Goal: Task Accomplishment & Management: Manage account settings

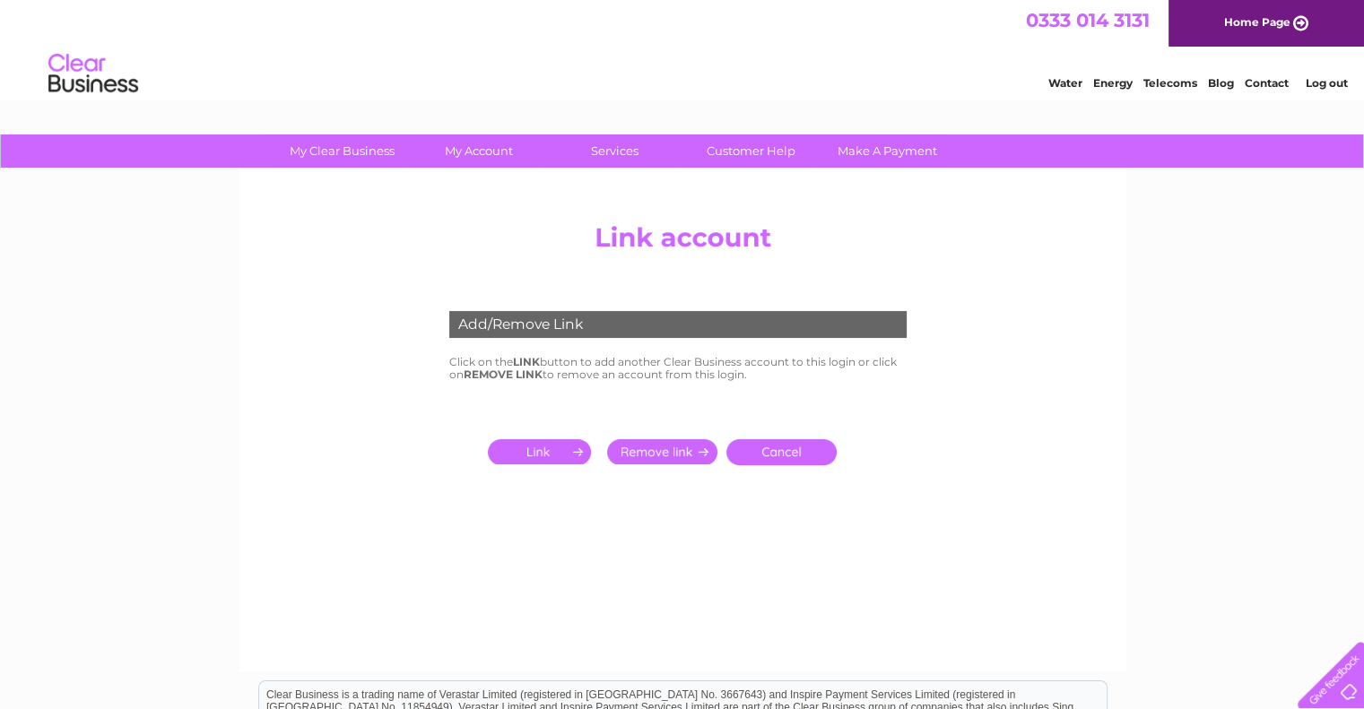
click at [531, 454] on input "submit" at bounding box center [543, 451] width 110 height 25
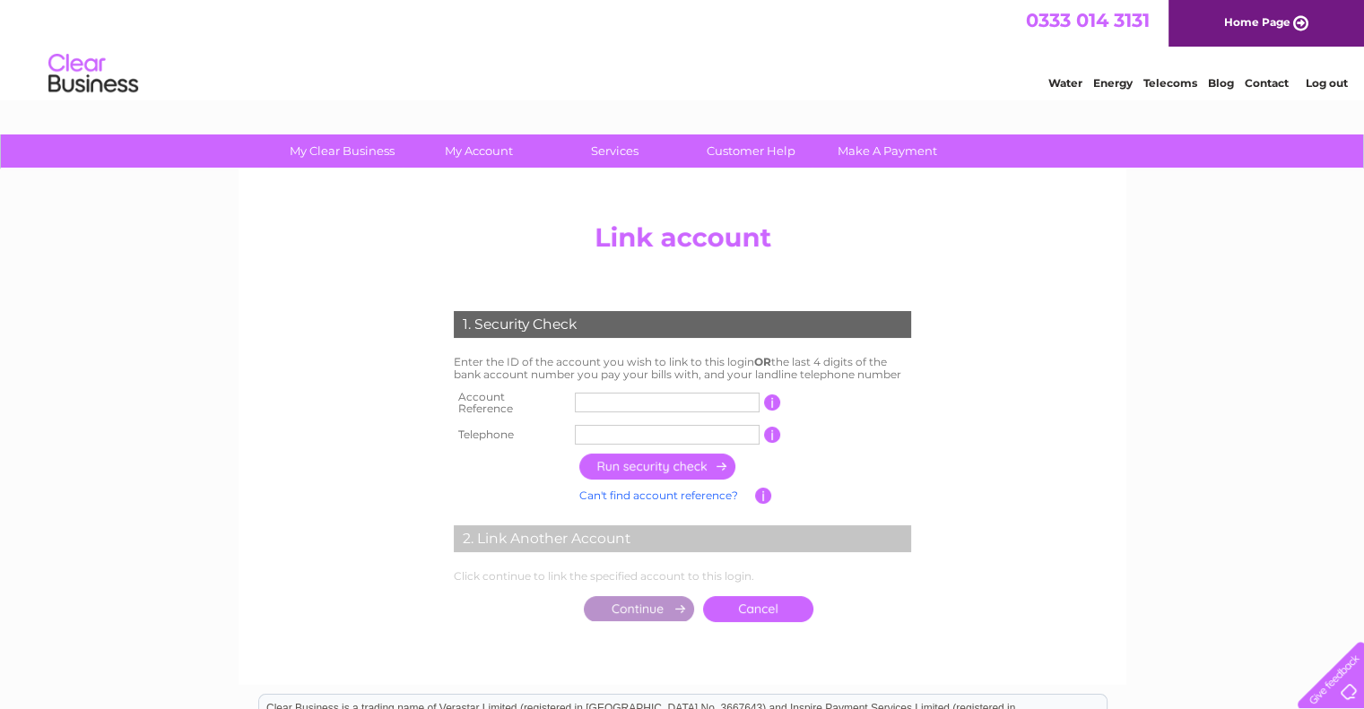
click at [599, 401] on input "text" at bounding box center [667, 403] width 185 height 20
type input "30312149"
click at [617, 427] on input "text" at bounding box center [667, 435] width 185 height 20
type input "01896822400"
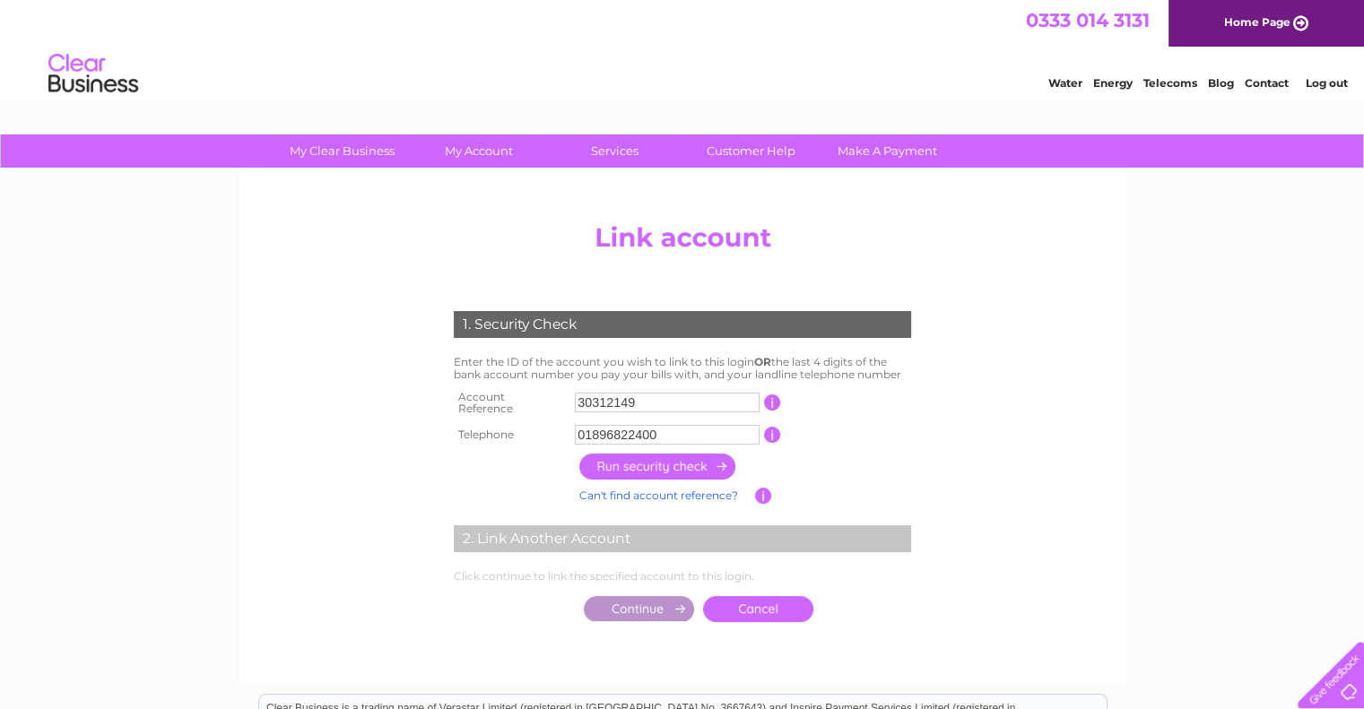
click at [621, 462] on input "button" at bounding box center [658, 467] width 158 height 26
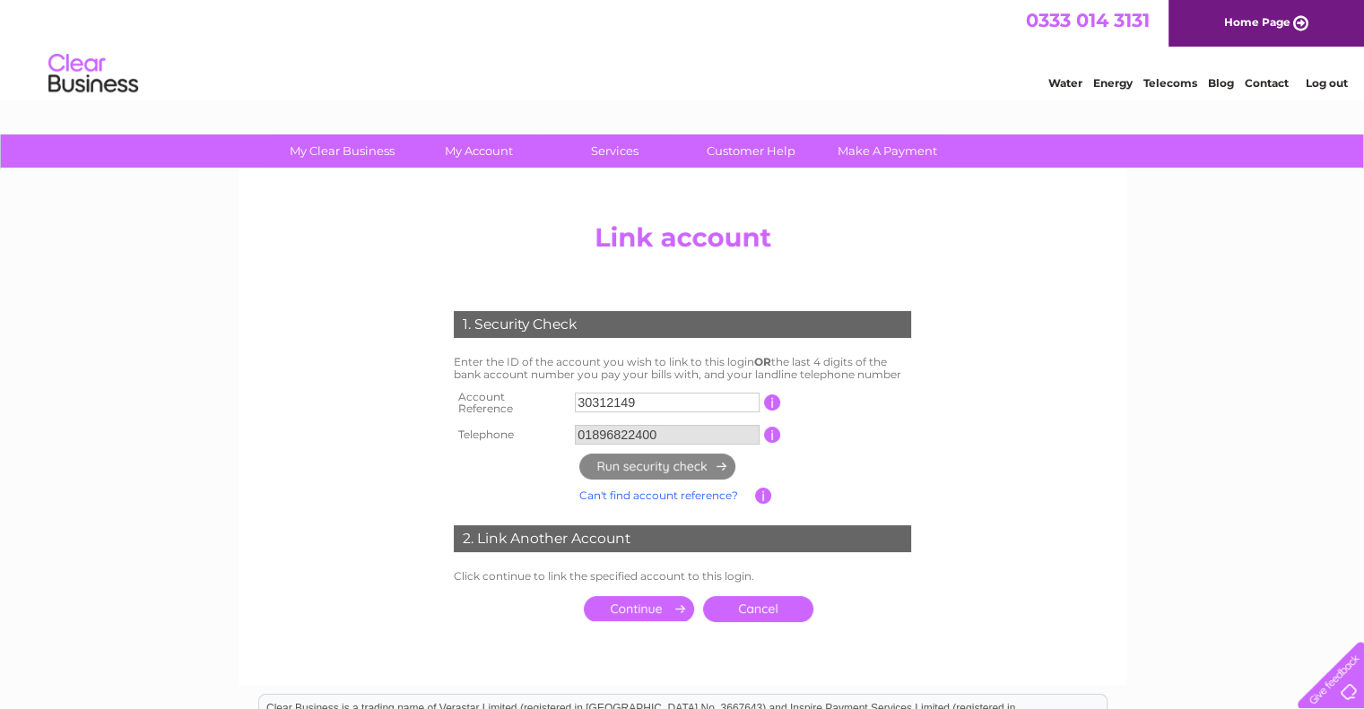
click at [639, 599] on input "submit" at bounding box center [639, 608] width 110 height 25
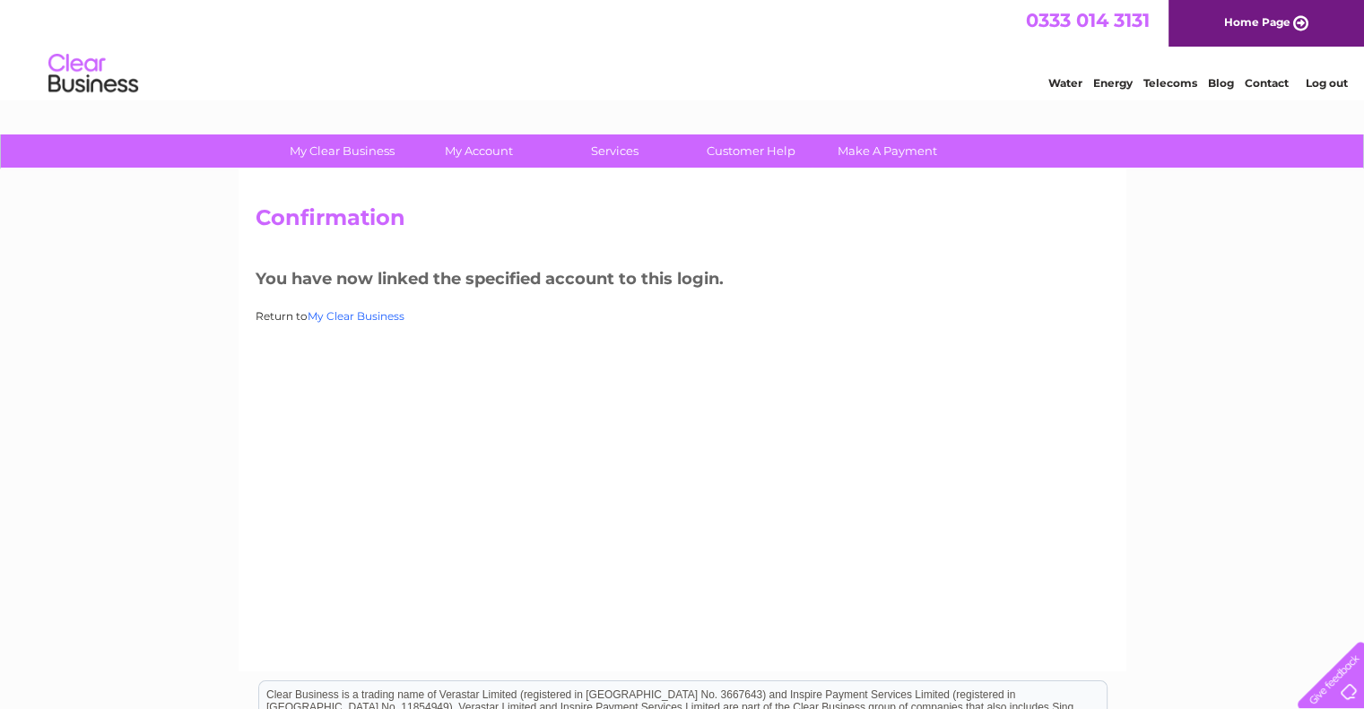
click at [342, 316] on link "My Clear Business" at bounding box center [356, 315] width 97 height 13
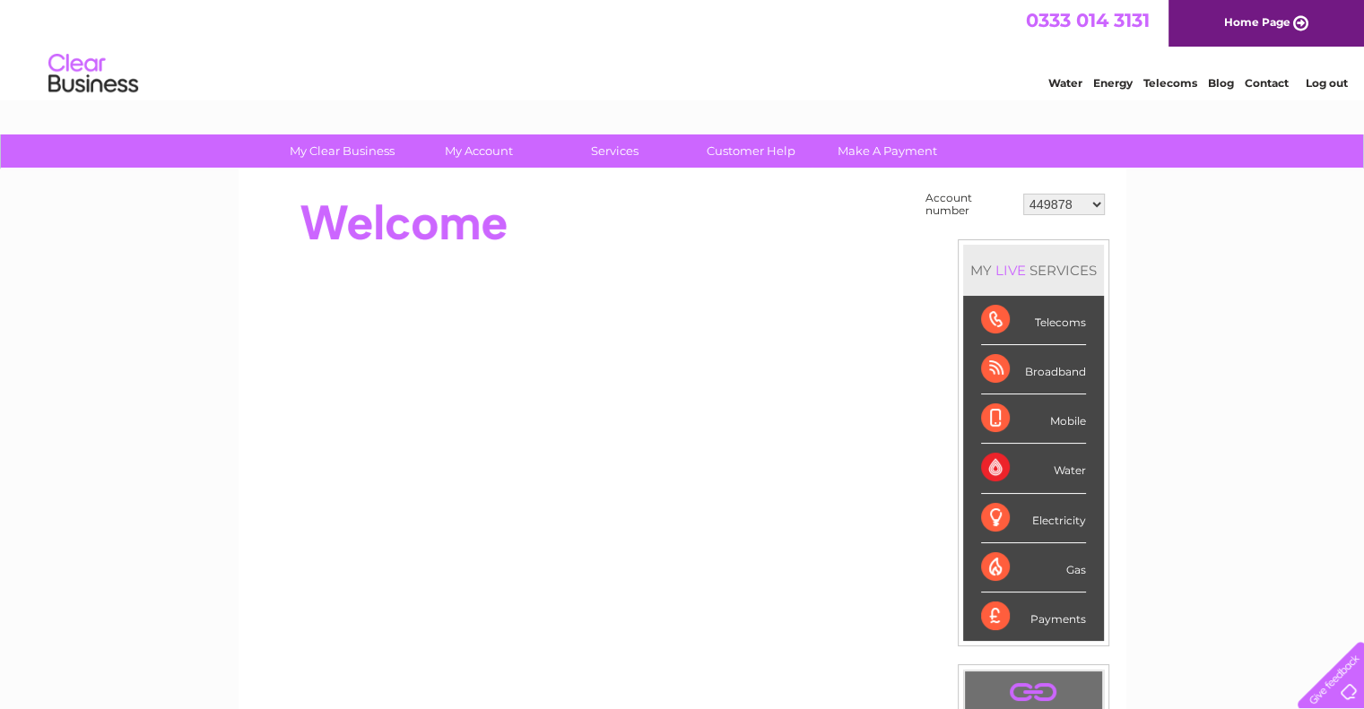
scroll to position [269, 0]
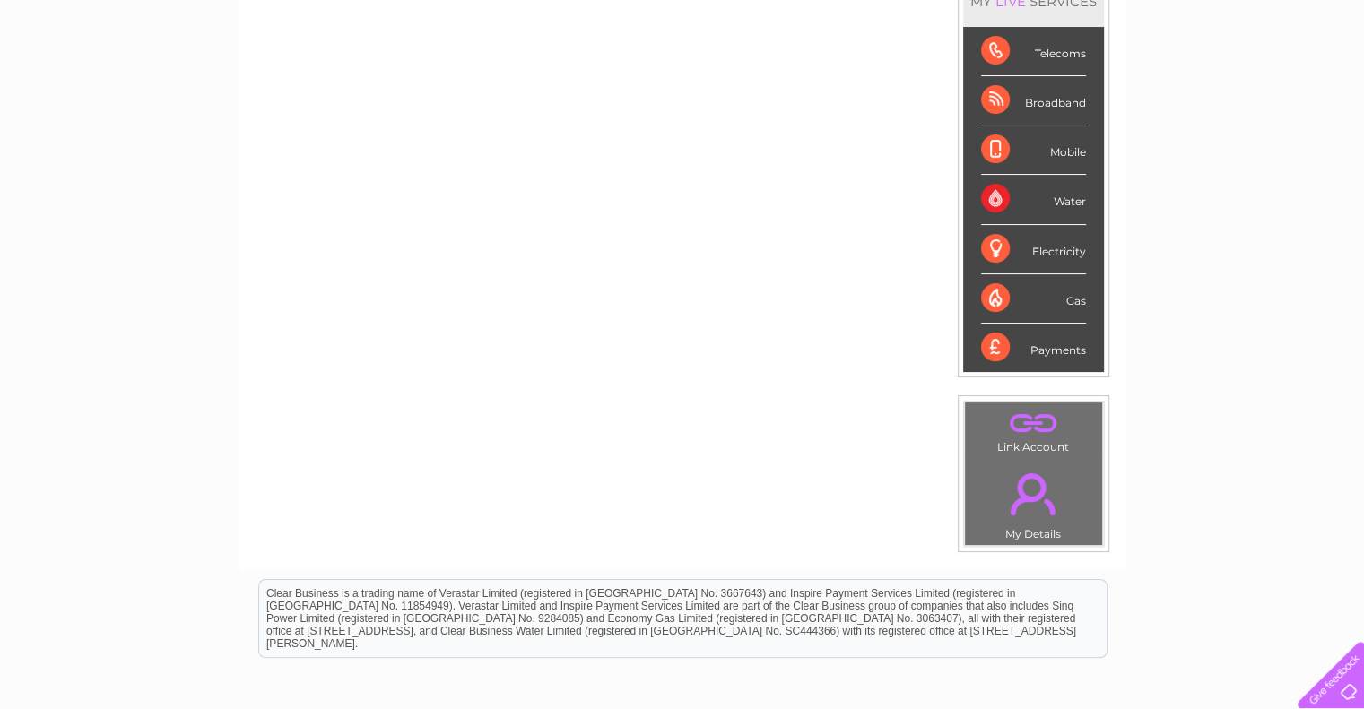
click at [1027, 430] on link "." at bounding box center [1034, 422] width 128 height 31
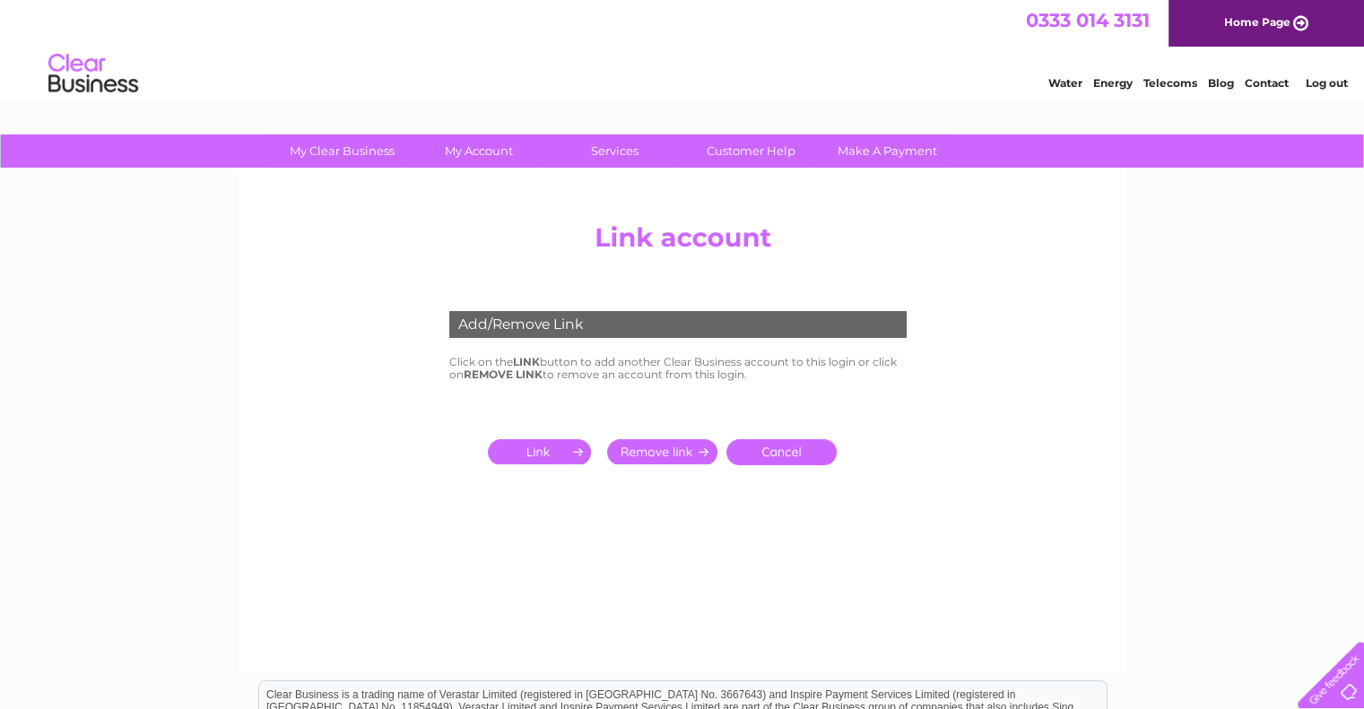
click at [529, 455] on input "submit" at bounding box center [543, 451] width 110 height 25
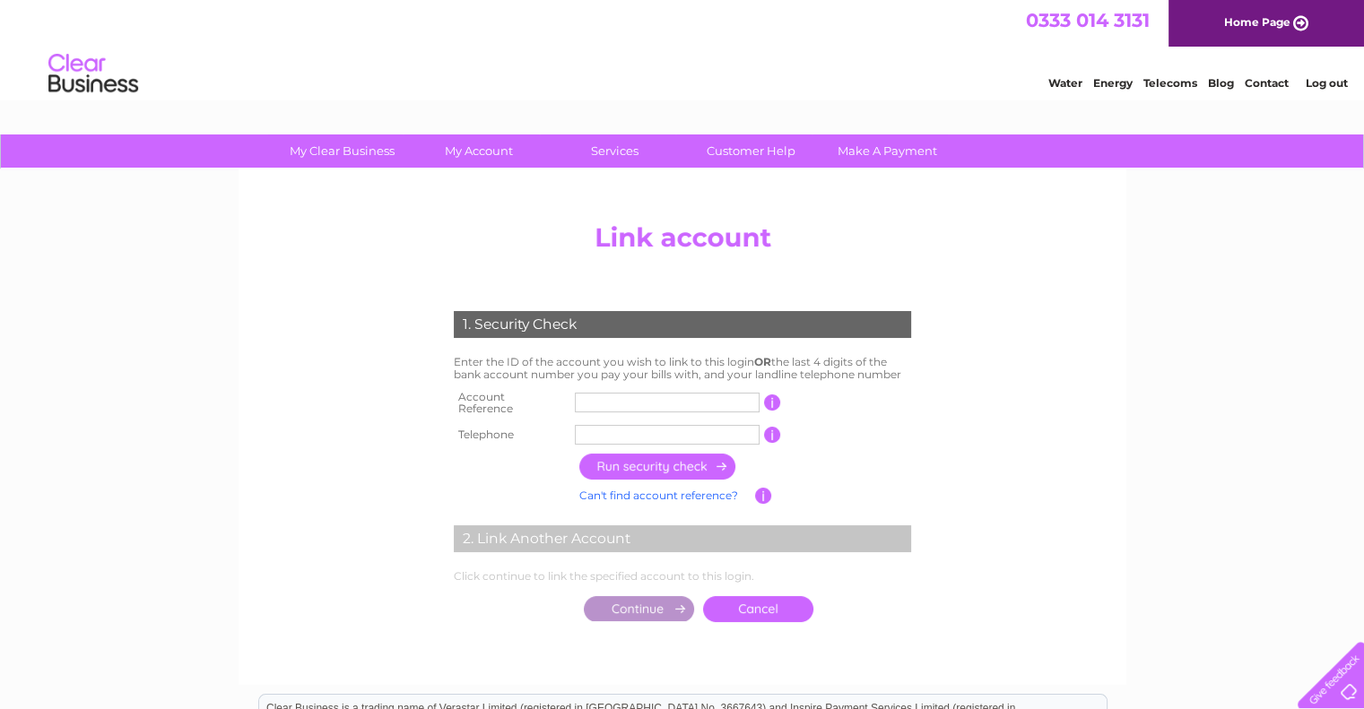
click at [582, 394] on input "text" at bounding box center [667, 403] width 185 height 20
type input "30315548"
click at [679, 425] on input "text" at bounding box center [667, 435] width 185 height 20
type input "01896759121"
click at [653, 458] on input "button" at bounding box center [658, 467] width 158 height 26
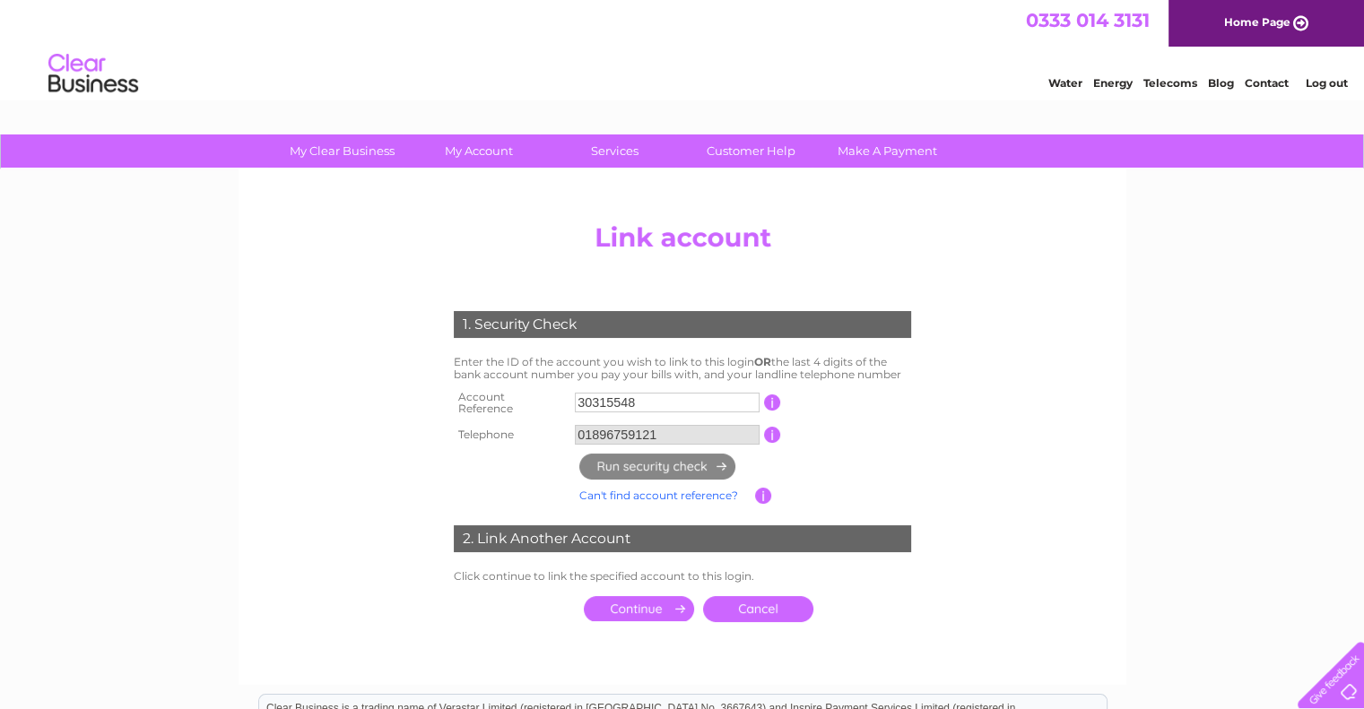
click at [647, 605] on input "submit" at bounding box center [639, 608] width 110 height 25
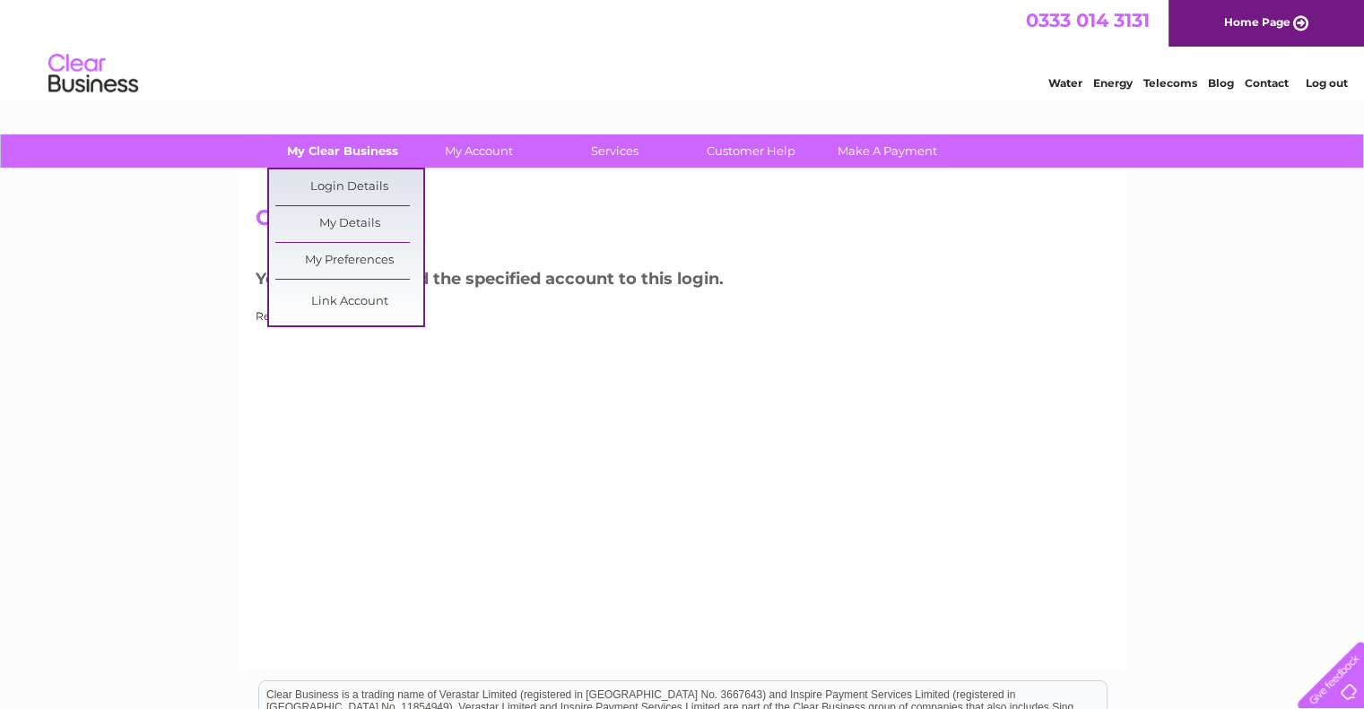
click at [364, 151] on link "My Clear Business" at bounding box center [342, 151] width 148 height 33
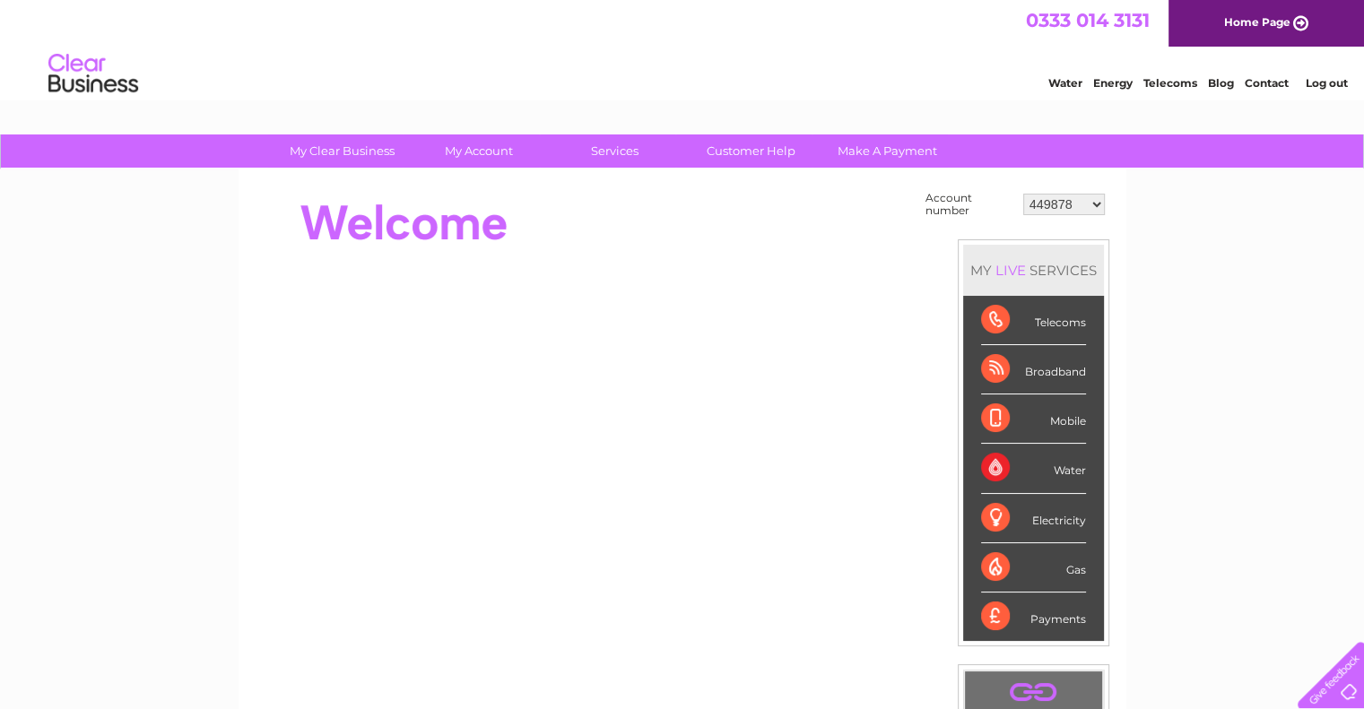
click at [1095, 194] on select "449878 911729 929282 967788 30304859 30304862 30304864 30304866 30304869 303053…" at bounding box center [1064, 205] width 82 height 22
click at [1060, 206] on select "449878 911729 929282 967788 30304859 30304862 30304864 30304866 30304869 303053…" at bounding box center [1064, 205] width 82 height 22
click at [757, 225] on div at bounding box center [582, 223] width 653 height 72
click at [0, 368] on div "My Clear Business Login Details My Details My Preferences Link Account My Accou…" at bounding box center [682, 641] width 1364 height 1012
click at [1058, 201] on select "449878 911729 929282 967788 30304859 30304862 30304864 30304866 30304869 303053…" at bounding box center [1064, 205] width 82 height 22
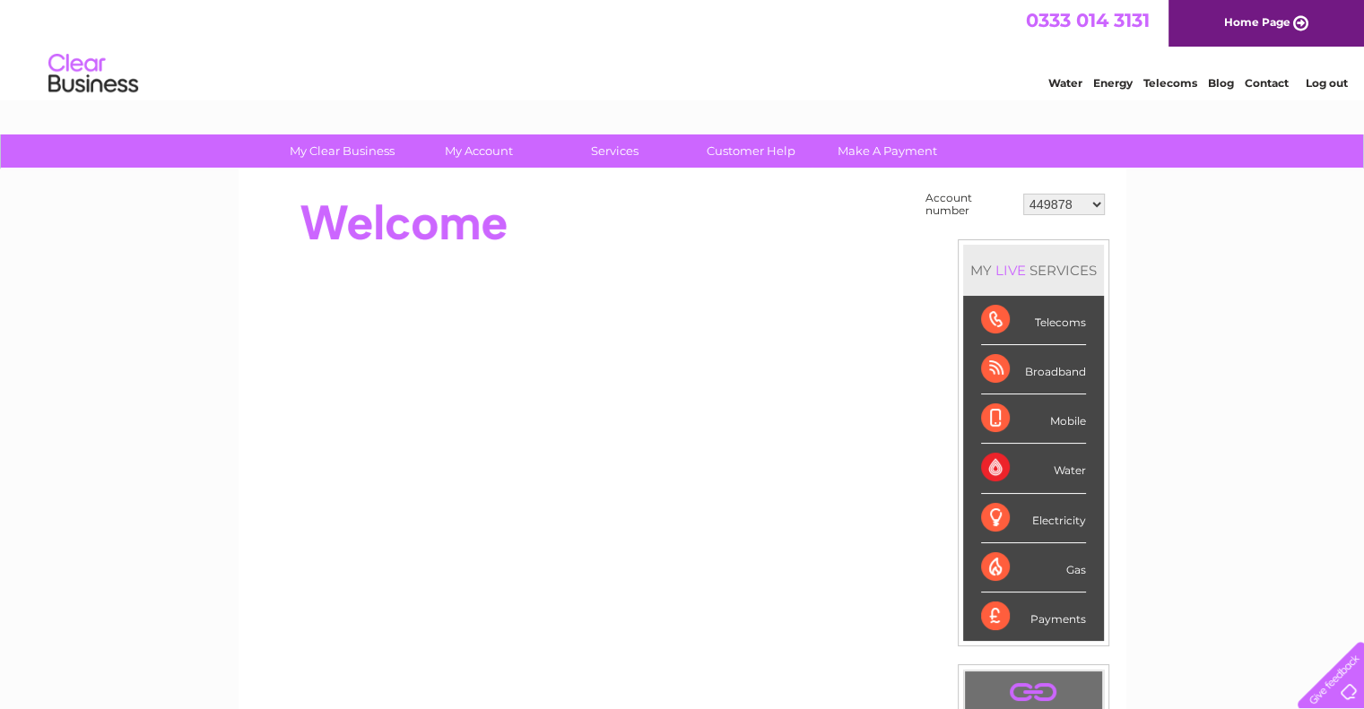
click at [1214, 309] on div "My Clear Business Login Details My Details My Preferences Link Account My Accou…" at bounding box center [682, 641] width 1364 height 1012
click at [1064, 200] on select "449878 911729 929282 967788 30304859 30304862 30304864 30304866 30304869 303053…" at bounding box center [1064, 205] width 82 height 22
